Goal: Answer question/provide support

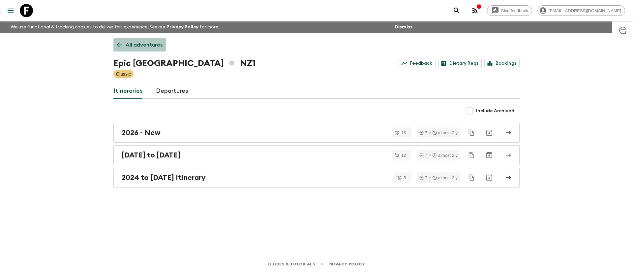
click at [119, 45] on icon at bounding box center [119, 45] width 5 height 5
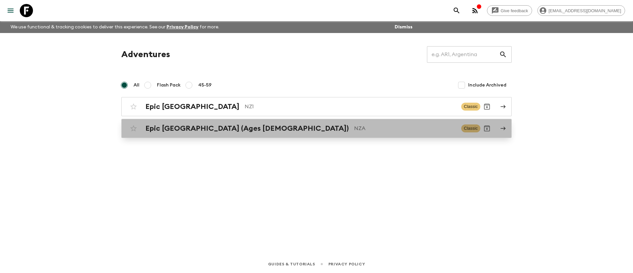
click at [181, 126] on h2 "Epic [GEOGRAPHIC_DATA] (Ages [DEMOGRAPHIC_DATA])" at bounding box center [246, 128] width 203 height 9
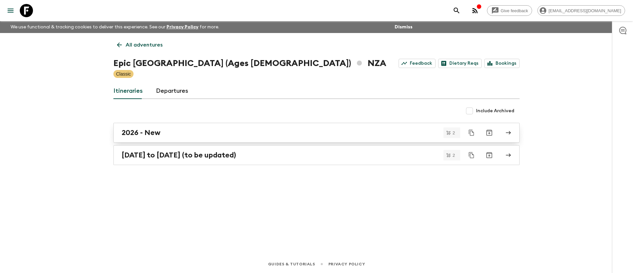
click at [164, 138] on link "2026 - New" at bounding box center [316, 133] width 406 height 20
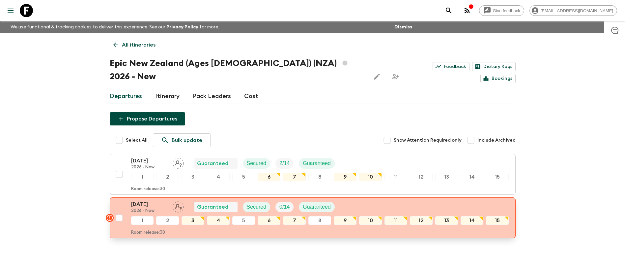
click at [395, 200] on div "[DATE] 2026 - New Guaranteed Secured 0 / 14 Guaranteed" at bounding box center [320, 206] width 378 height 13
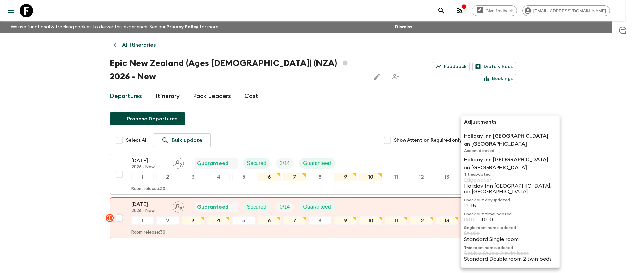
click at [489, 206] on p "12" at bounding box center [491, 207] width 4 height 3
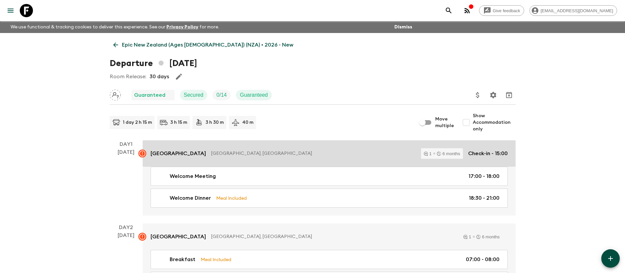
click at [356, 152] on p "[GEOGRAPHIC_DATA], [GEOGRAPHIC_DATA]" at bounding box center [313, 153] width 205 height 7
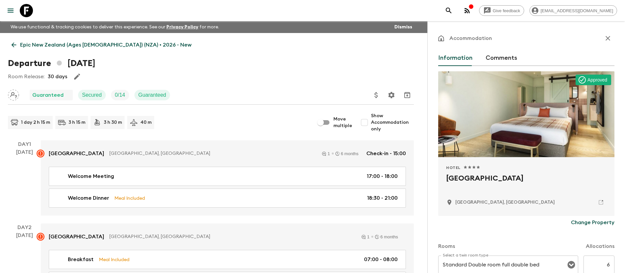
click at [501, 47] on div "Accommodation Information Comments Approved Hotel 1 Star 2 Stars 3 Stars 4 Star…" at bounding box center [526, 238] width 176 height 413
click at [499, 53] on button "Comments" at bounding box center [502, 58] width 32 height 16
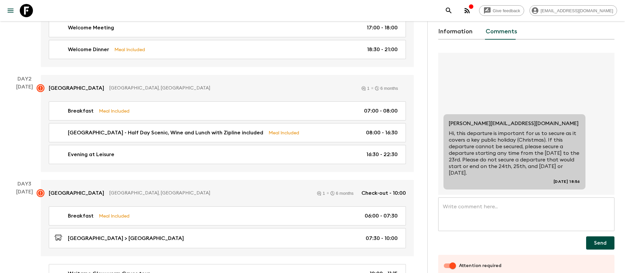
scroll to position [41, 0]
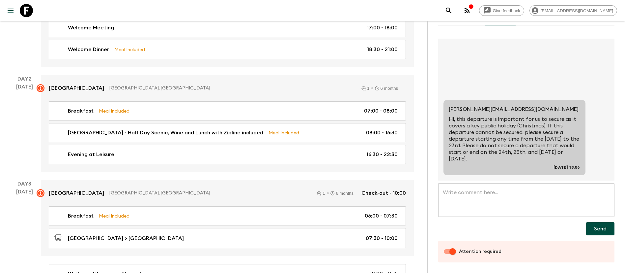
click at [452, 251] on input "Attention required" at bounding box center [453, 251] width 38 height 13
checkbox input "false"
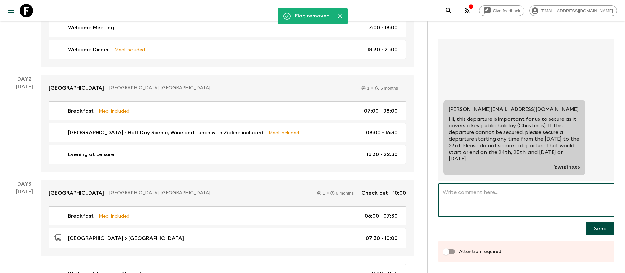
click at [478, 197] on textarea at bounding box center [526, 200] width 167 height 23
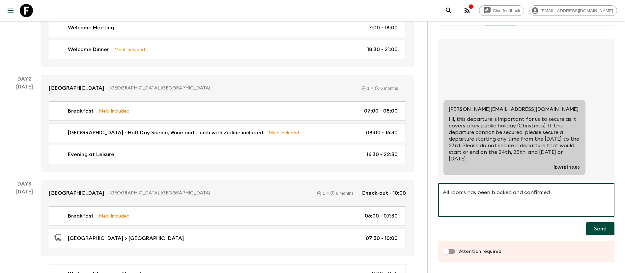
type textarea "All rooms has been blocked and confirmed"
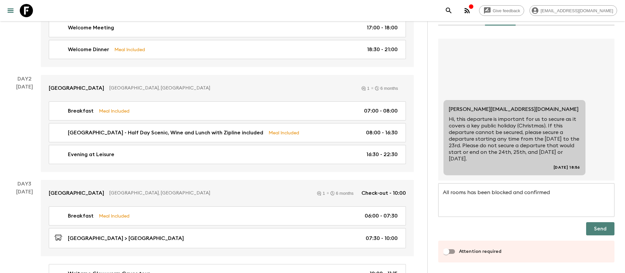
click at [586, 227] on button "Send" at bounding box center [600, 228] width 28 height 13
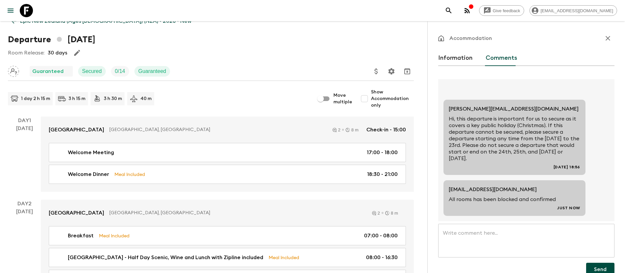
scroll to position [0, 0]
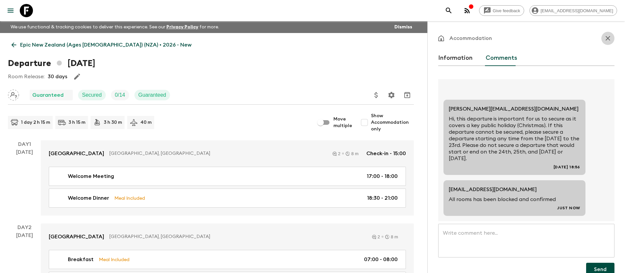
click at [602, 37] on button "button" at bounding box center [608, 38] width 13 height 13
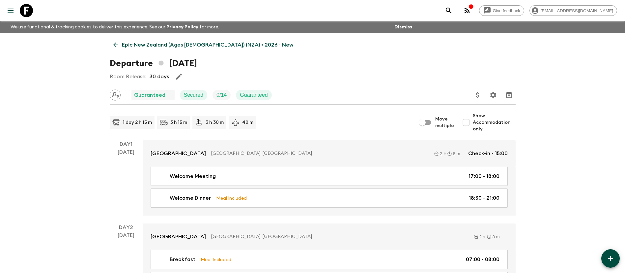
click at [180, 46] on p "Epic New Zealand (Ages [DEMOGRAPHIC_DATA]) (NZA) • 2026 - New" at bounding box center [207, 45] width 171 height 8
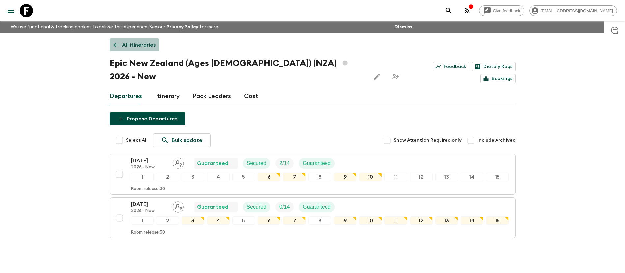
click at [136, 46] on p "All itineraries" at bounding box center [139, 45] width 34 height 8
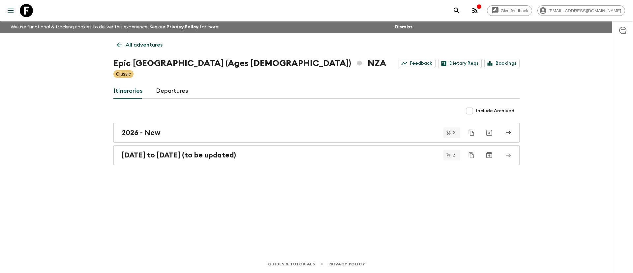
click at [138, 44] on p "All adventures" at bounding box center [144, 45] width 37 height 8
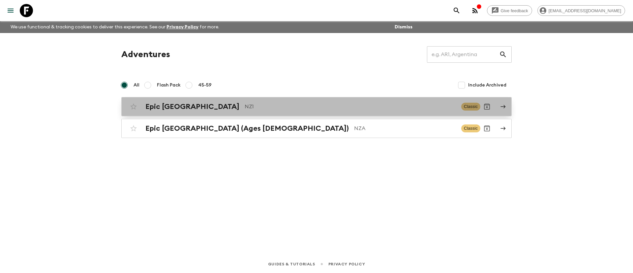
click at [175, 106] on h2 "Epic [GEOGRAPHIC_DATA]" at bounding box center [192, 106] width 94 height 9
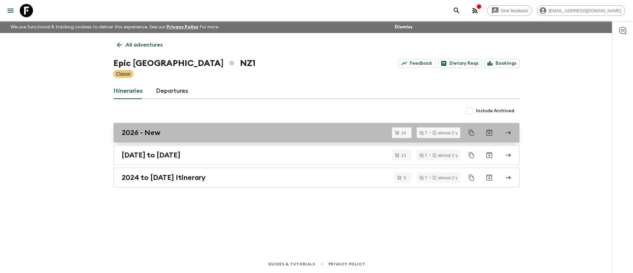
click at [149, 134] on h2 "2026 - New" at bounding box center [141, 132] width 39 height 9
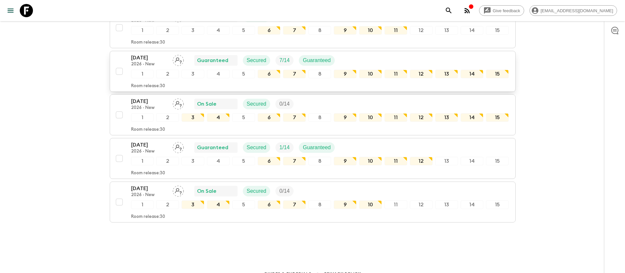
scroll to position [621, 0]
